Goal: Check status: Verify the current state of an ongoing process or item

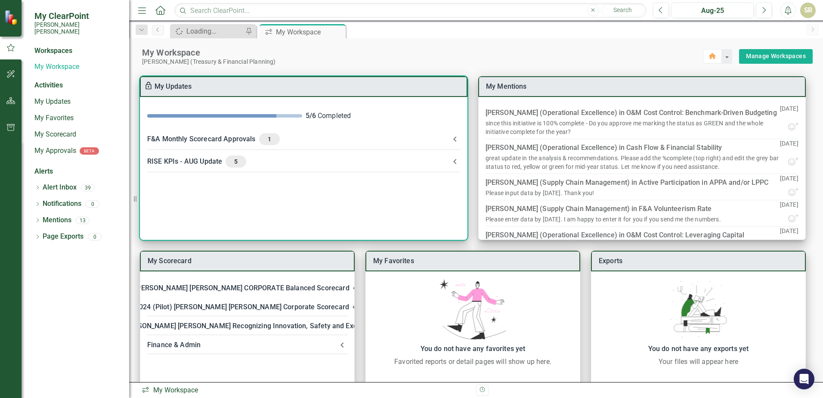
click at [408, 162] on icon at bounding box center [455, 161] width 10 height 10
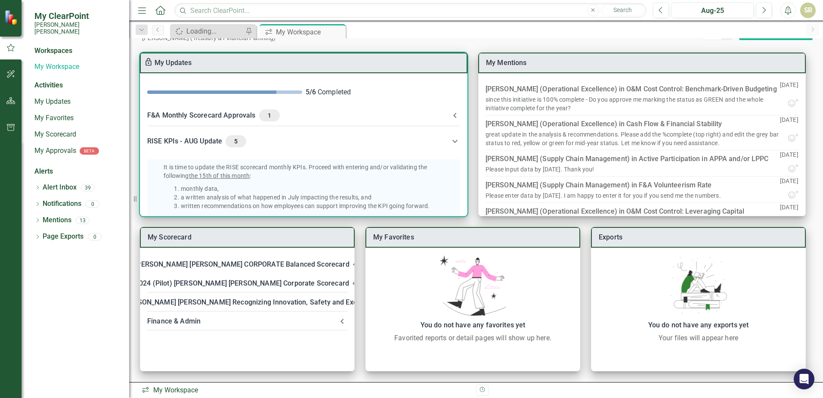
click at [408, 115] on icon at bounding box center [455, 115] width 10 height 10
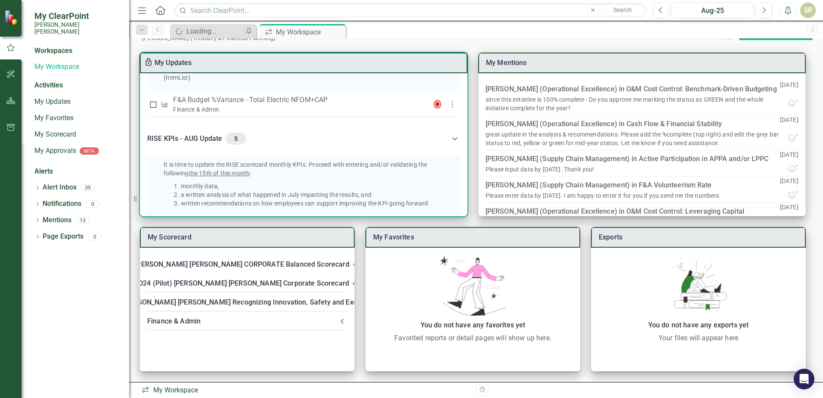
scroll to position [80, 0]
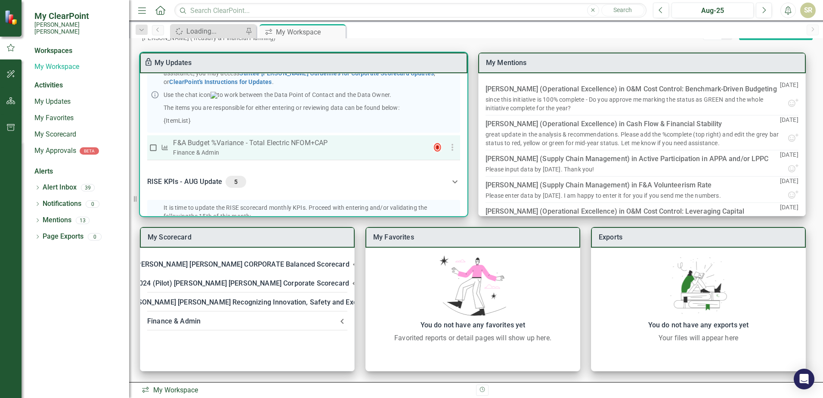
click at [274, 148] on p "F&A Budget %Variance​ - Total Electric NFOM+CAP" at bounding box center [296, 143] width 246 height 10
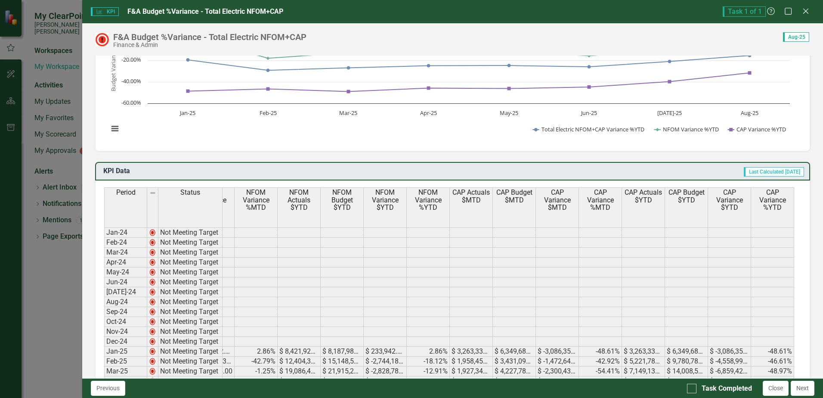
scroll to position [43, 0]
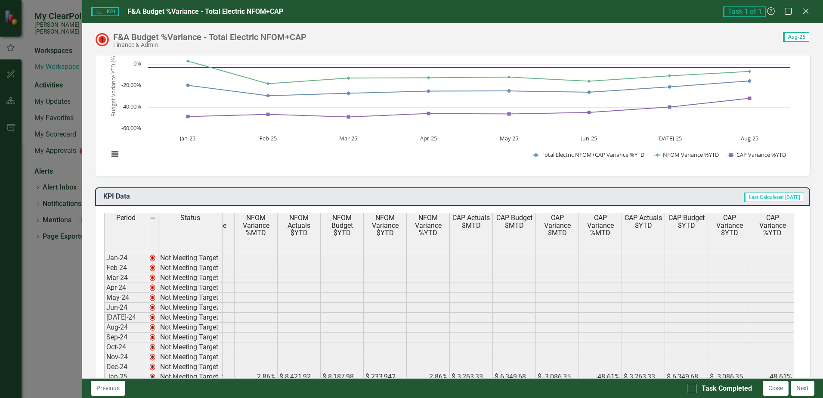
click at [408, 253] on div "Period Status Total Electric NFOM+CAP Variance %YTD Total Electric NFOM+CAP Var…" at bounding box center [449, 233] width 690 height 41
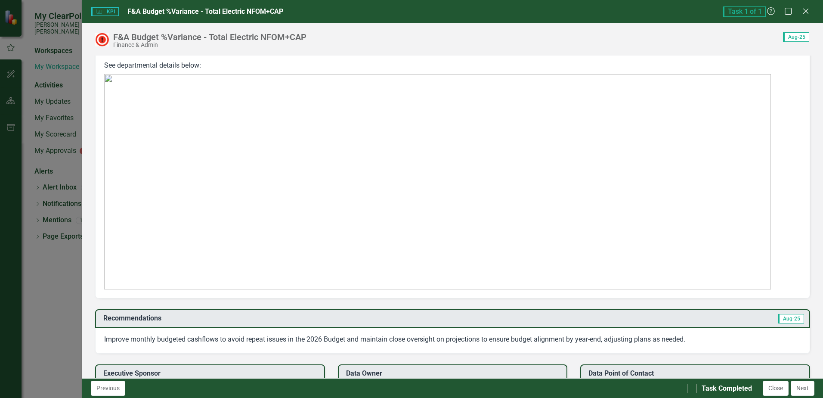
scroll to position [731, 0]
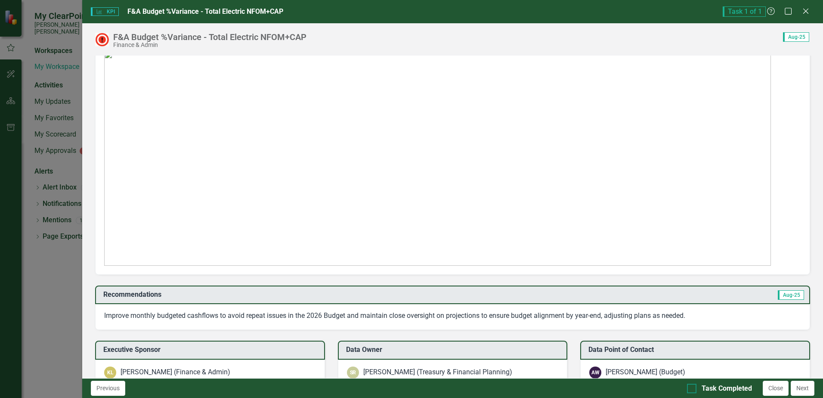
click at [408, 386] on input "Task Completed" at bounding box center [690, 386] width 6 height 6
checkbox input "true"
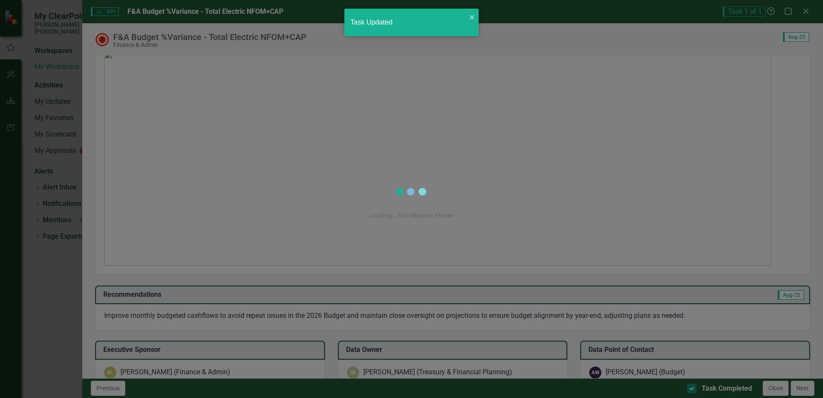
checkbox input "true"
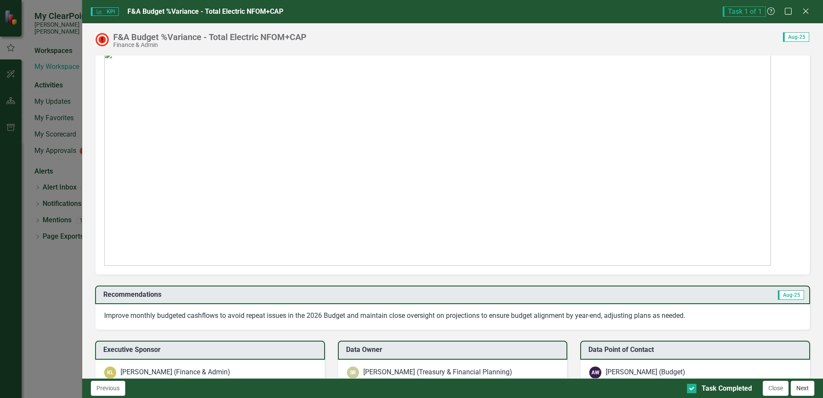
click at [408, 387] on button "Next" at bounding box center [802, 387] width 24 height 15
click at [408, 11] on icon at bounding box center [805, 11] width 6 height 6
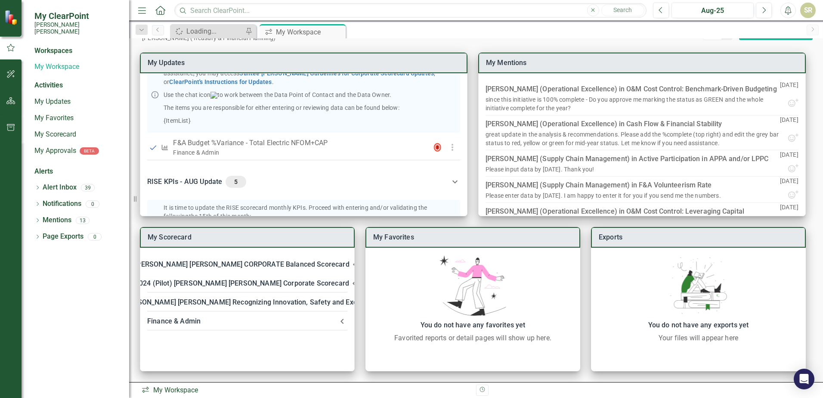
click at [408, 37] on div "Spinner Loading... Pin icon.workspace My Workspace Pin Close" at bounding box center [485, 31] width 634 height 14
click at [280, 32] on div "My Workspace" at bounding box center [299, 32] width 46 height 11
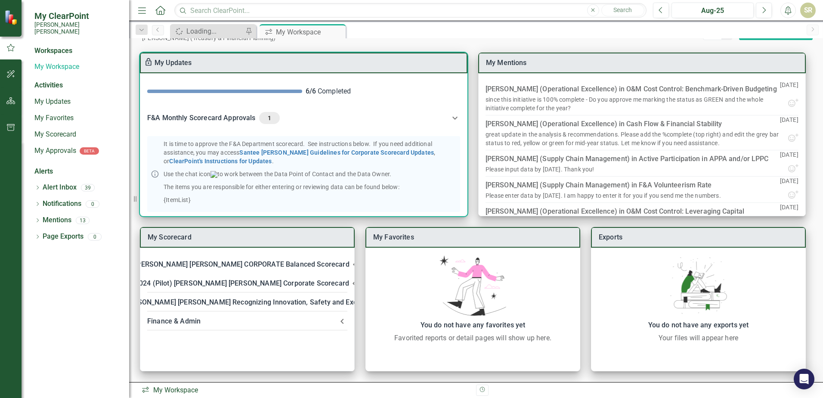
scroll to position [0, 0]
click at [408, 119] on icon at bounding box center [455, 119] width 10 height 10
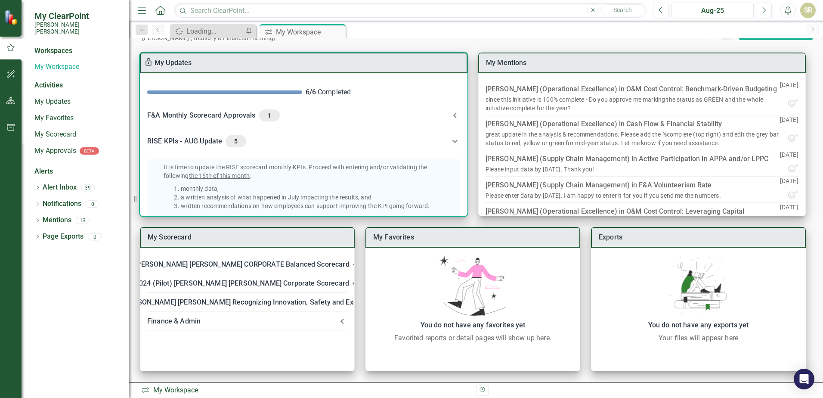
click at [408, 140] on icon at bounding box center [454, 140] width 5 height 3
